Goal: Task Accomplishment & Management: Use online tool/utility

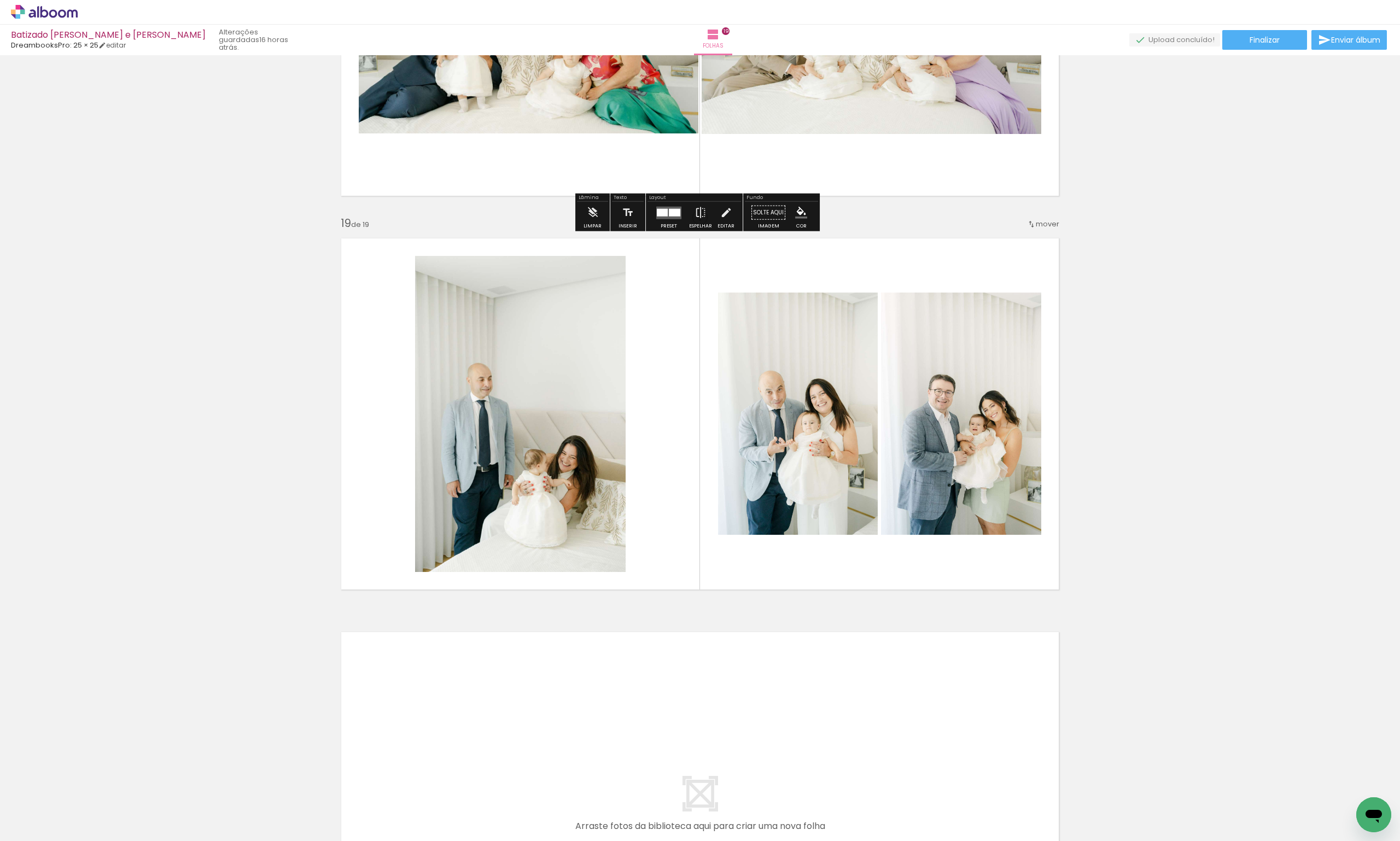
scroll to position [0, 7186]
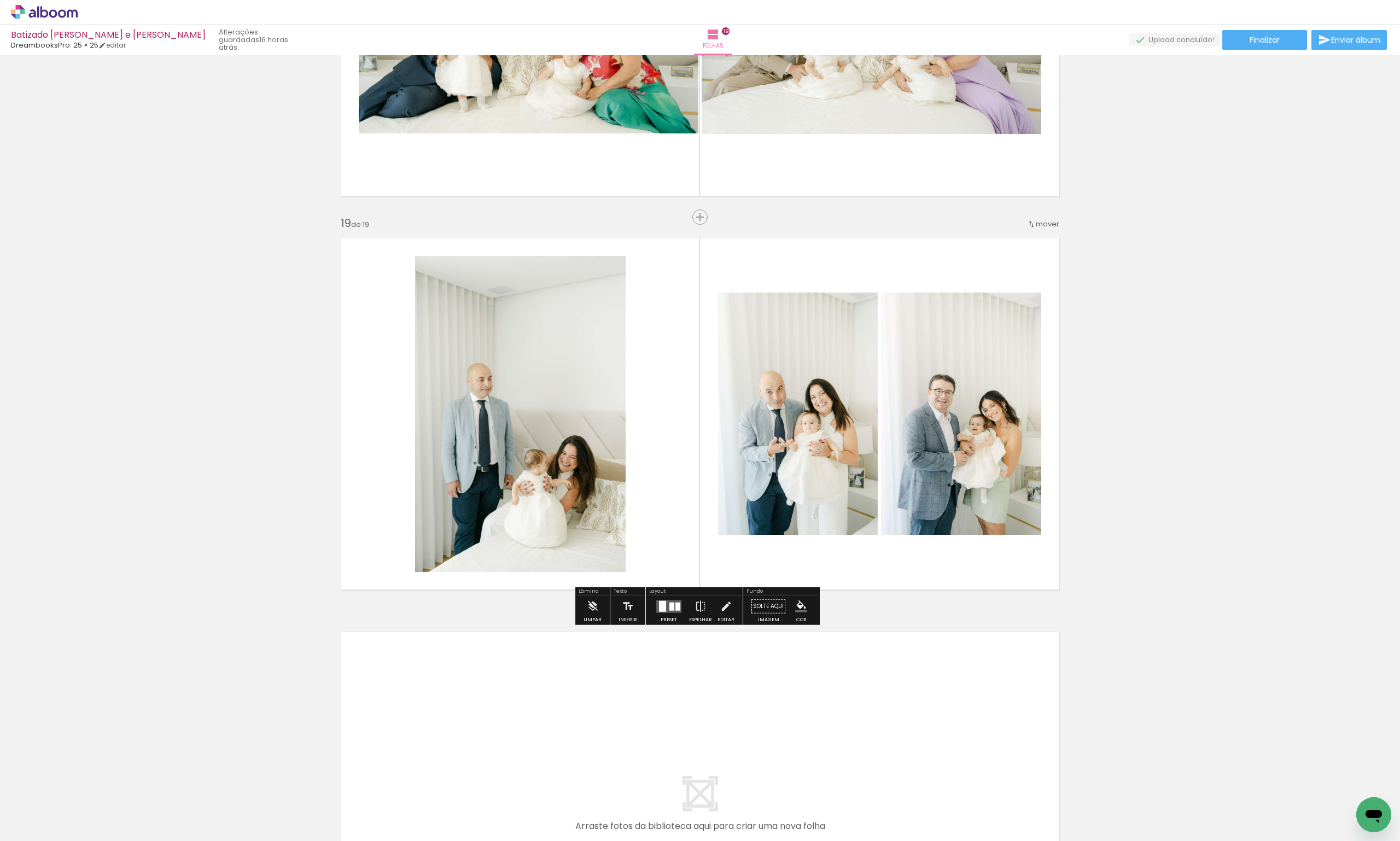
click at [10, 827] on paper-button "Adicionar Fotos" at bounding box center [33, 827] width 53 height 18
click at [0, 0] on input "file" at bounding box center [0, 0] width 0 height 0
